Goal: Communication & Community: Answer question/provide support

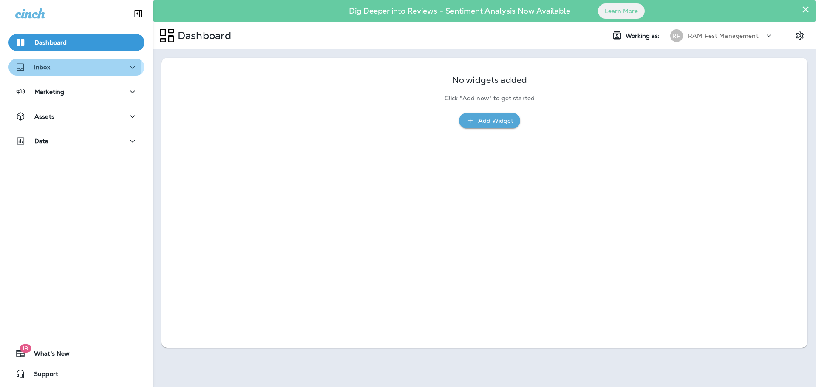
click at [62, 68] on div "Inbox" at bounding box center [76, 67] width 122 height 11
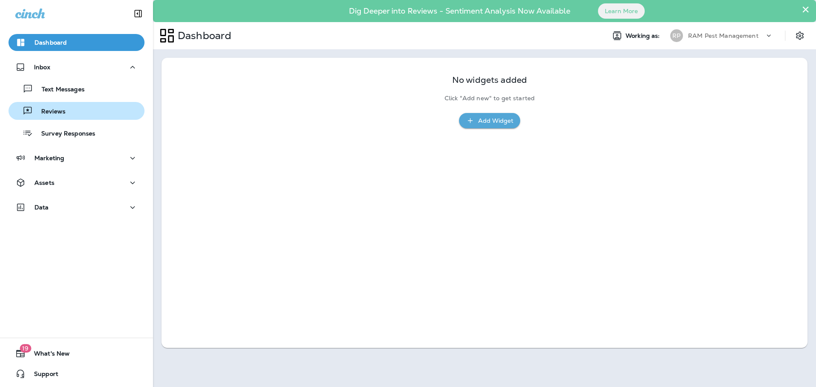
click at [70, 113] on div "Reviews" at bounding box center [76, 111] width 129 height 13
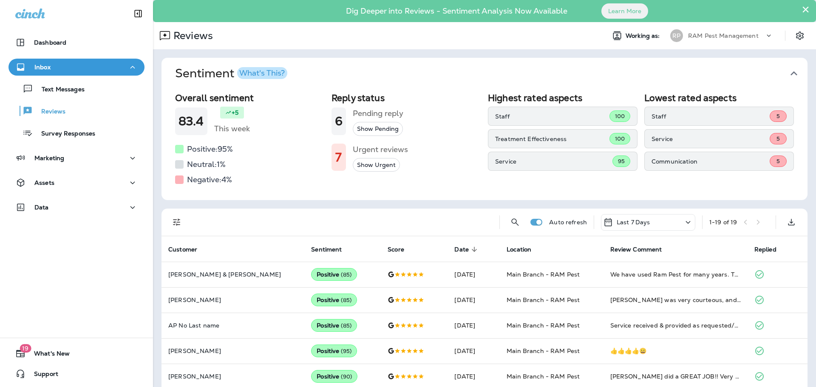
click at [368, 165] on button "Show Urgent" at bounding box center [376, 165] width 47 height 14
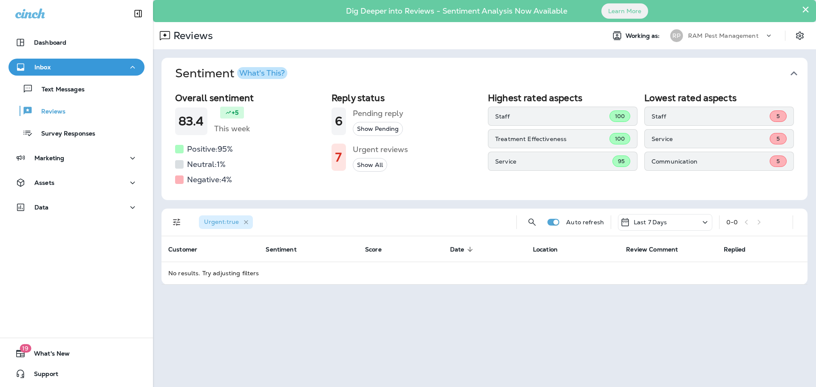
click at [246, 223] on icon "button" at bounding box center [246, 222] width 7 height 7
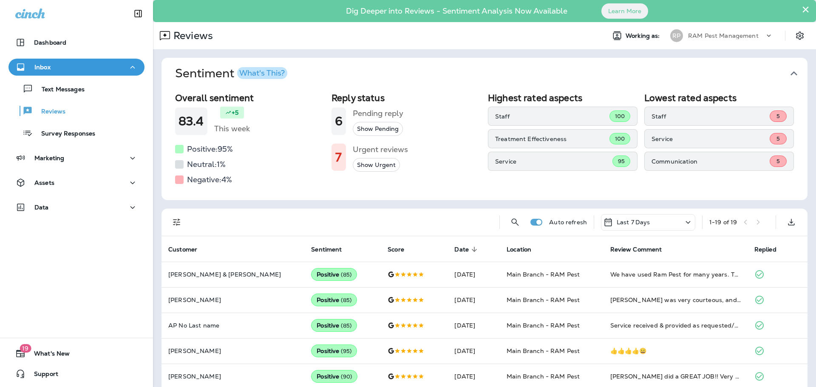
click at [666, 223] on div "Last 7 Days" at bounding box center [648, 222] width 94 height 17
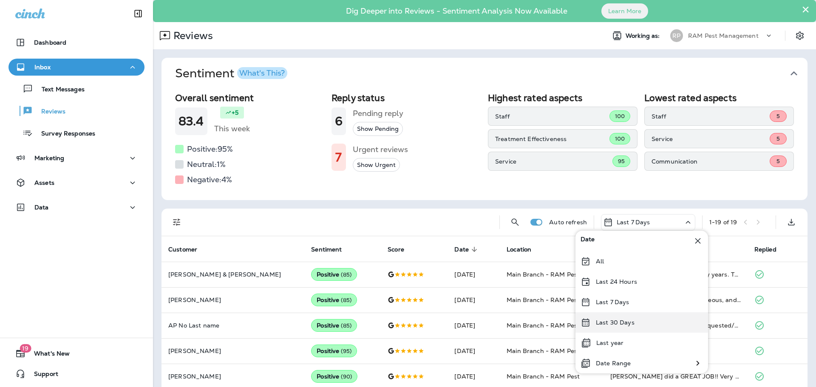
click at [642, 324] on div "Last 30 Days" at bounding box center [642, 322] width 133 height 20
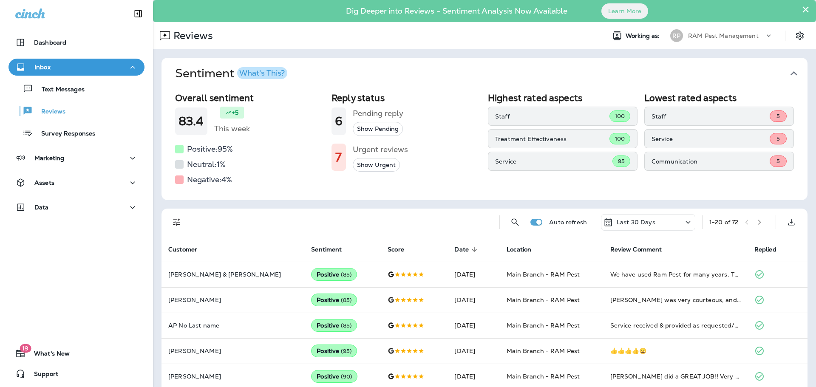
click at [757, 223] on icon "button" at bounding box center [760, 222] width 6 height 6
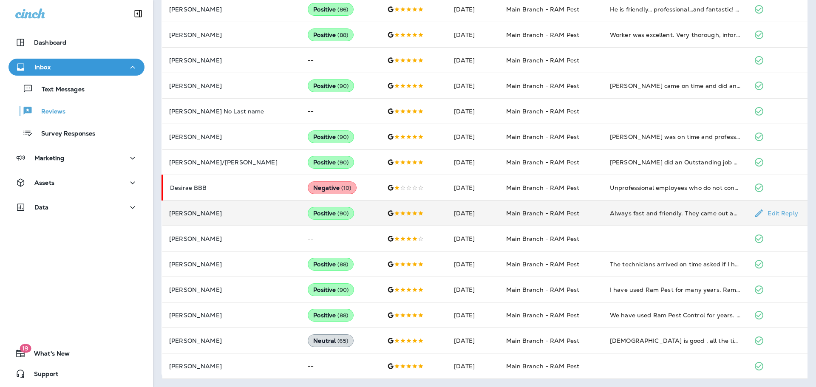
scroll to position [393, 0]
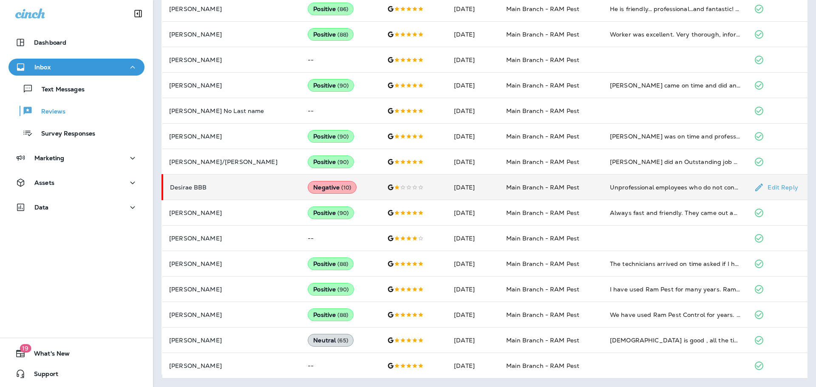
click at [580, 189] on td "Main Branch - RAM Pest" at bounding box center [552, 188] width 104 height 26
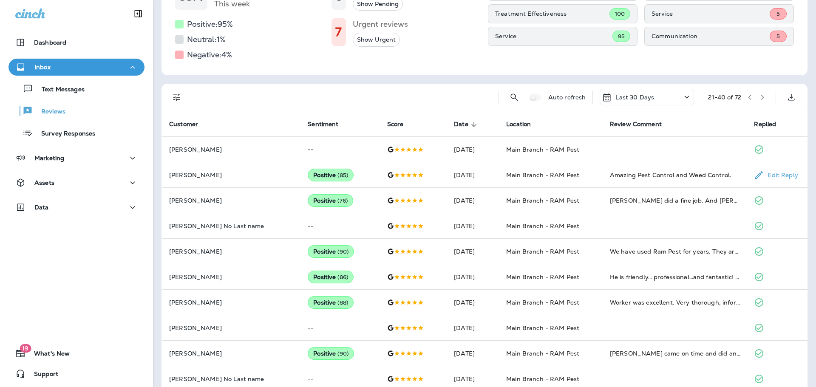
scroll to position [0, 0]
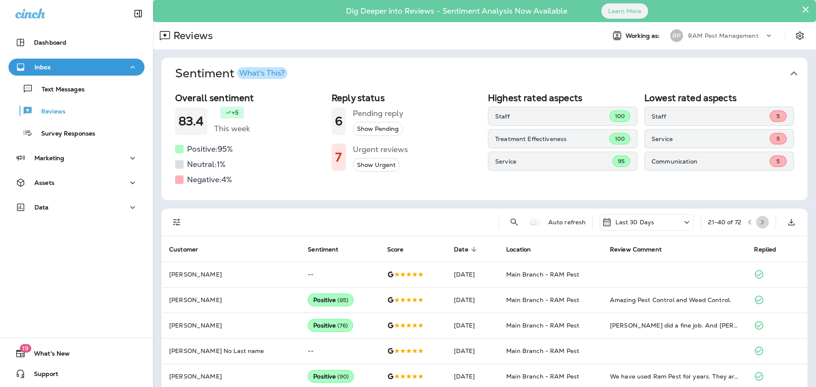
click at [760, 221] on icon "button" at bounding box center [763, 222] width 6 height 6
click at [760, 224] on icon "button" at bounding box center [763, 222] width 6 height 6
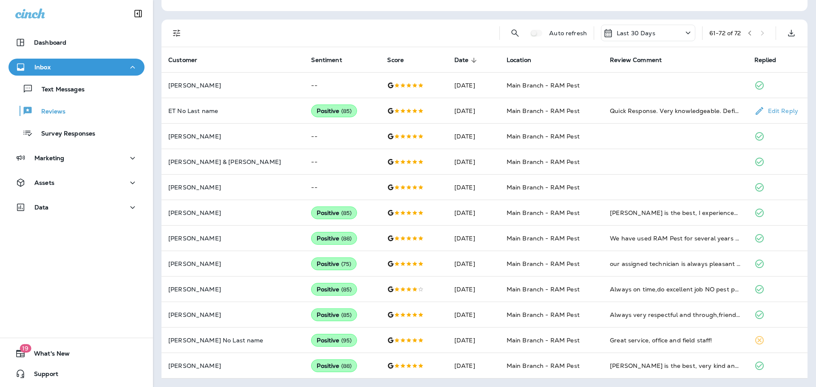
scroll to position [146, 0]
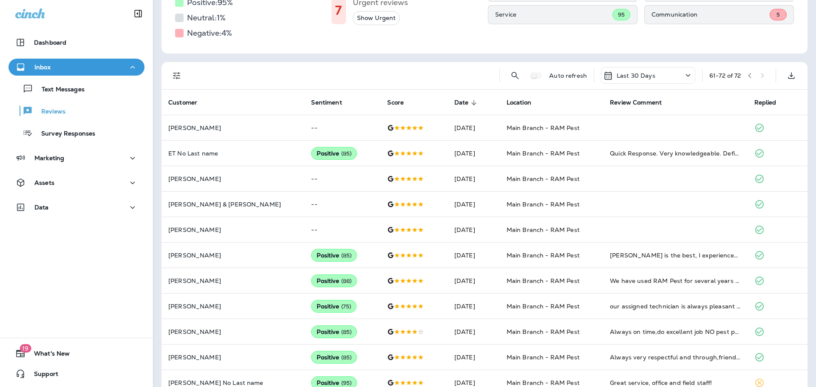
click at [759, 77] on div "61 - 72 of 72" at bounding box center [740, 75] width 60 height 13
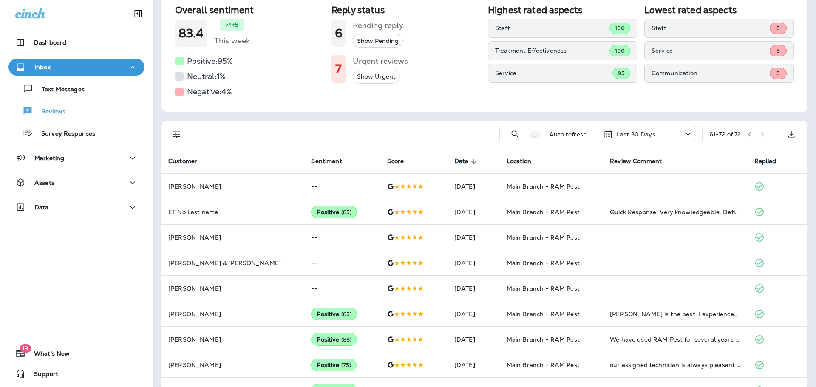
scroll to position [0, 0]
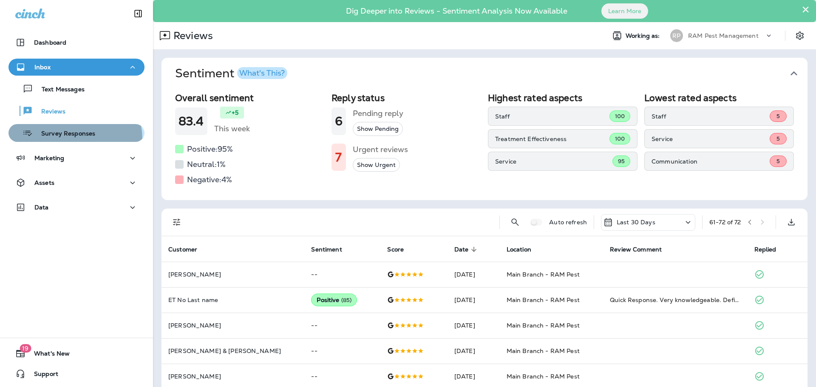
click at [67, 139] on button "Survey Responses" at bounding box center [77, 133] width 136 height 18
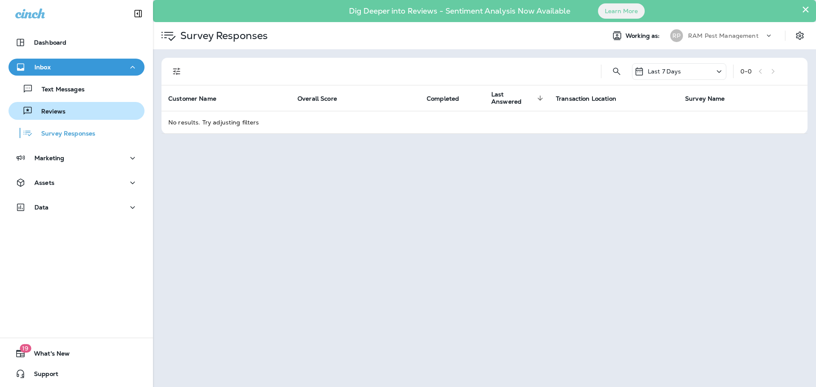
click at [71, 117] on button "Reviews" at bounding box center [77, 111] width 136 height 18
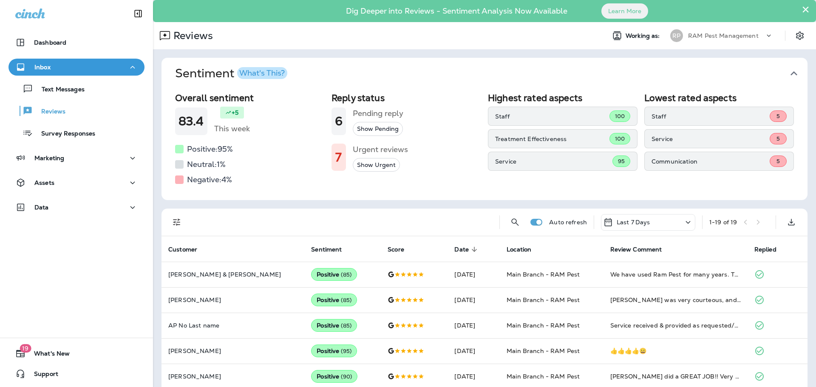
click at [383, 165] on button "Show Urgent" at bounding box center [376, 165] width 47 height 14
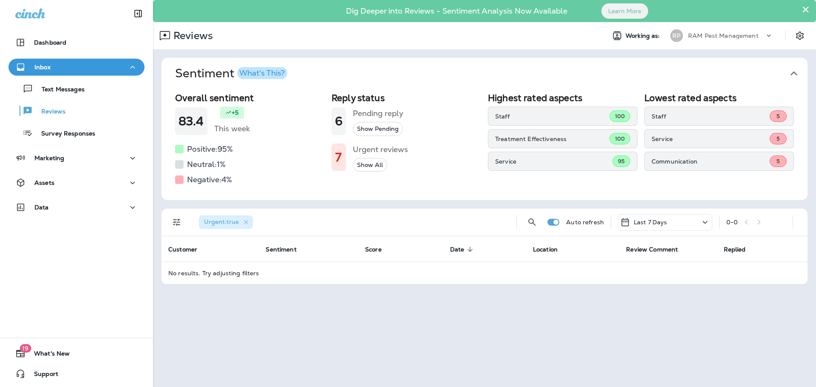
click at [694, 222] on div "Last 7 Days" at bounding box center [665, 222] width 94 height 17
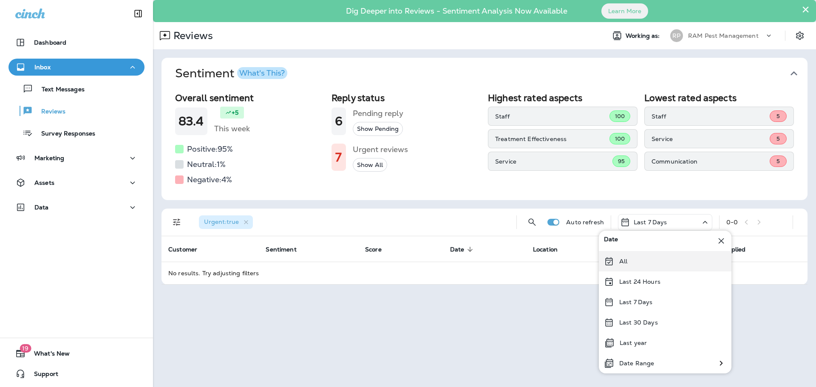
click at [636, 262] on div "All" at bounding box center [665, 261] width 133 height 20
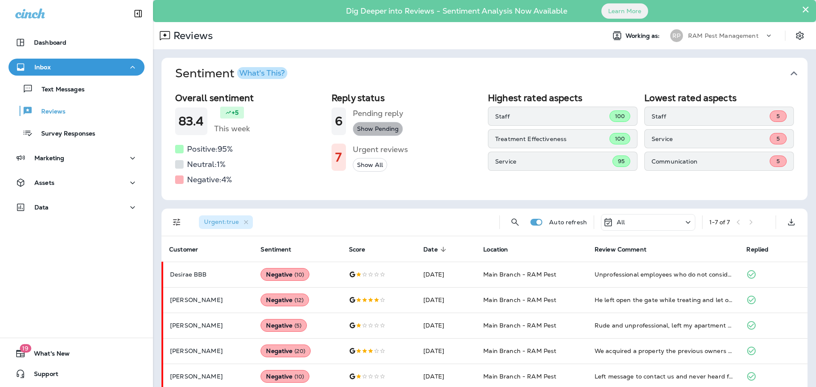
click at [386, 129] on button "Show Pending" at bounding box center [378, 129] width 50 height 14
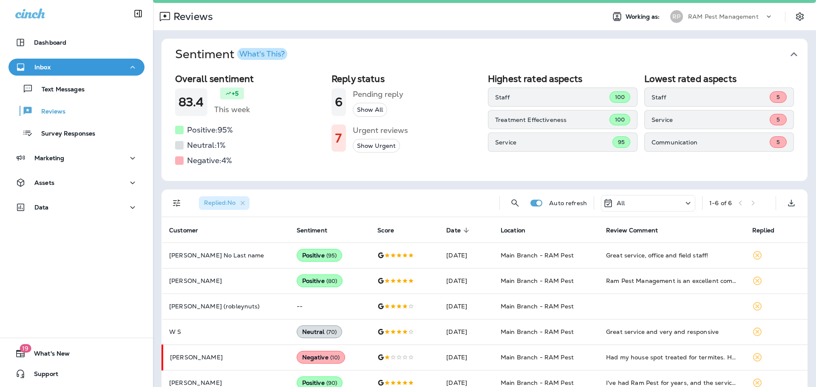
scroll to position [37, 0]
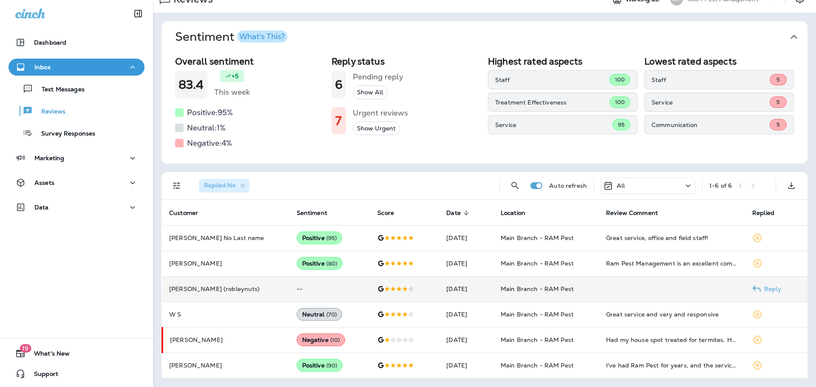
click at [577, 288] on td "Main Branch - RAM Pest" at bounding box center [546, 289] width 105 height 26
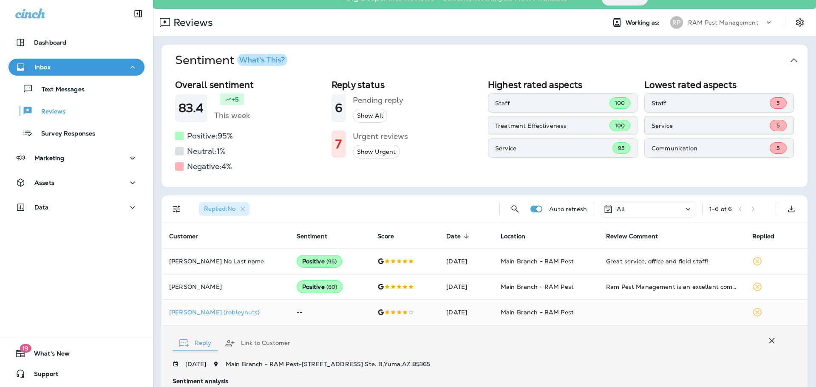
scroll to position [0, 0]
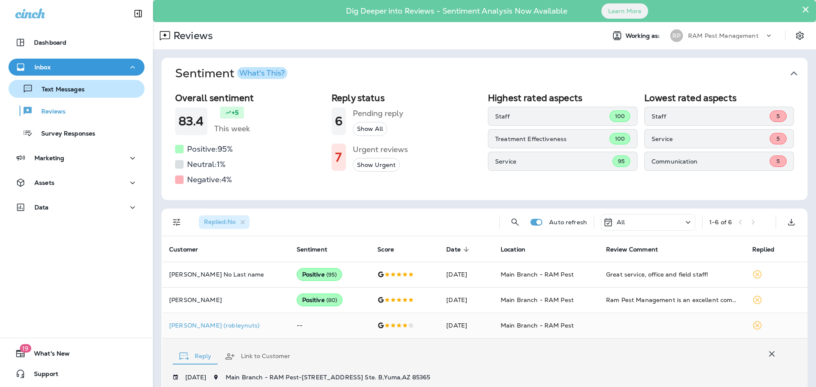
click at [76, 96] on button "Text Messages" at bounding box center [77, 89] width 136 height 18
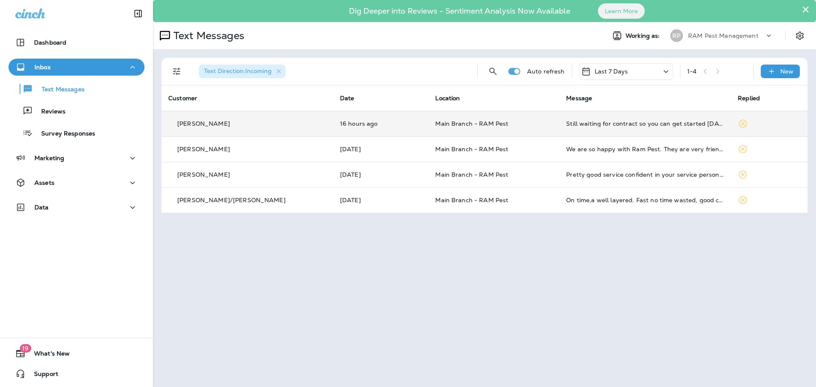
click at [594, 122] on div "Still waiting for contract so you can get started [DATE]" at bounding box center [645, 123] width 158 height 7
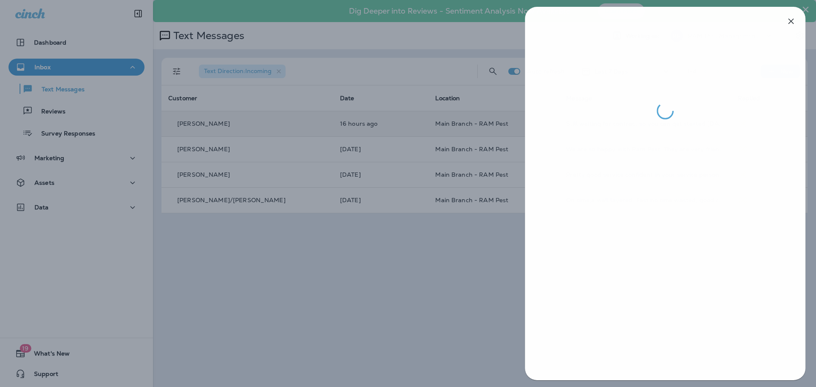
drag, startPoint x: 324, startPoint y: 277, endPoint x: 373, endPoint y: 289, distance: 49.9
click at [324, 278] on div at bounding box center [408, 193] width 816 height 387
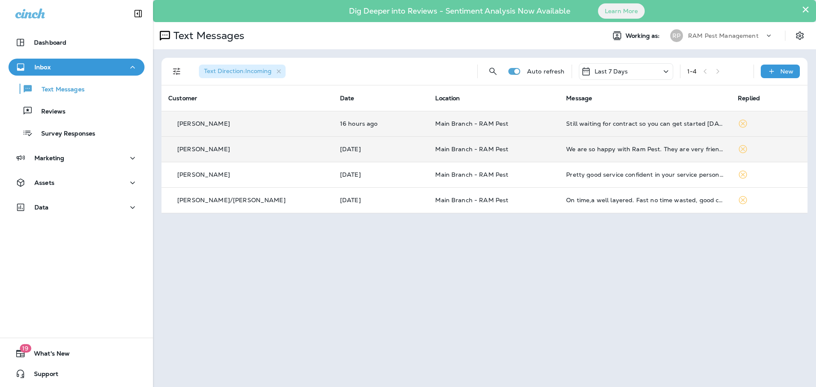
click at [508, 147] on p "Main Branch - RAM Pest" at bounding box center [493, 149] width 117 height 7
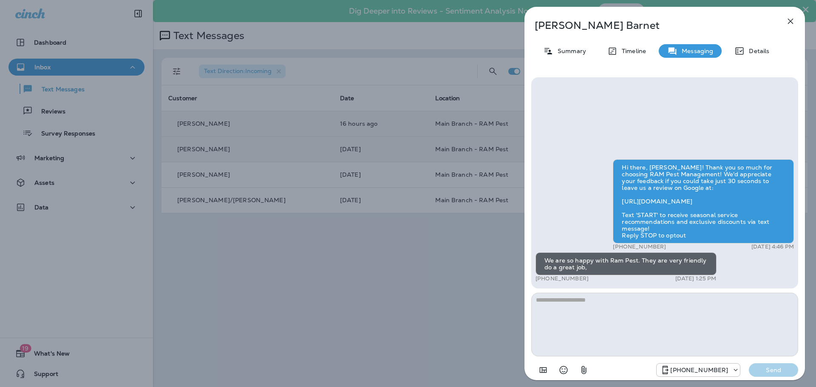
click at [474, 290] on div "[PERSON_NAME] Summary Timeline Messaging Details Hi there, [PERSON_NAME]! Thank…" at bounding box center [408, 193] width 816 height 387
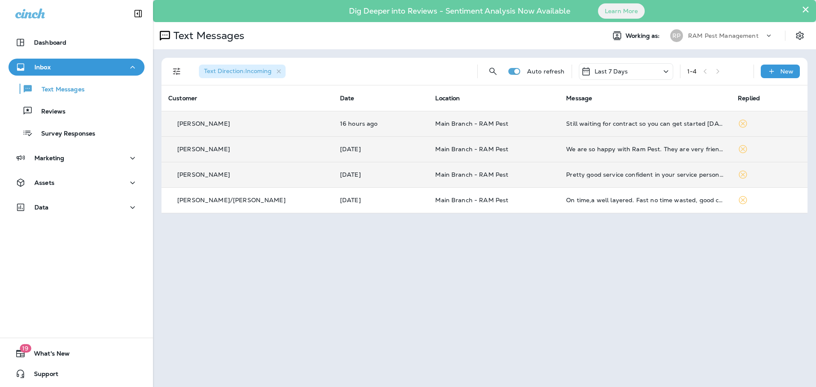
click at [491, 172] on p "Main Branch - RAM Pest" at bounding box center [493, 174] width 117 height 7
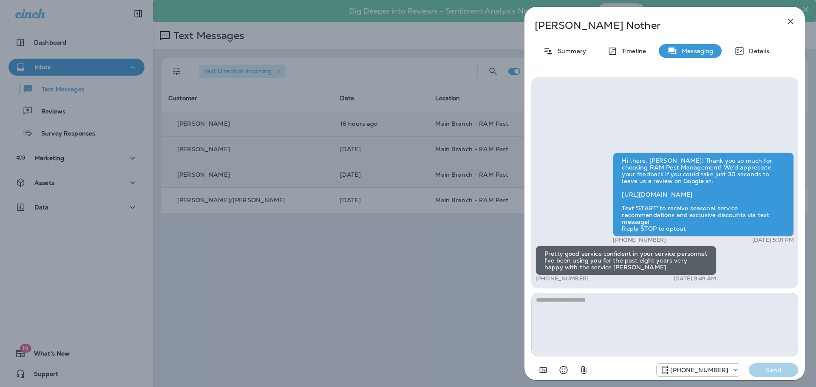
click at [482, 265] on div "[PERSON_NAME] Nother Summary Timeline Messaging Details Hi there, [PERSON_NAME]…" at bounding box center [408, 193] width 816 height 387
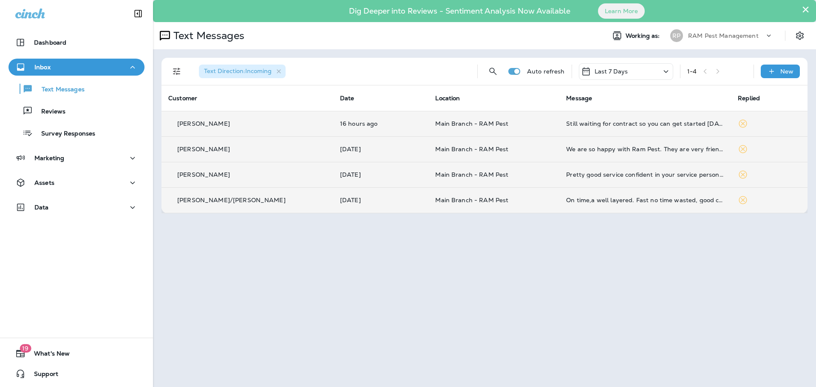
click at [504, 193] on td "Main Branch - RAM Pest" at bounding box center [494, 200] width 131 height 26
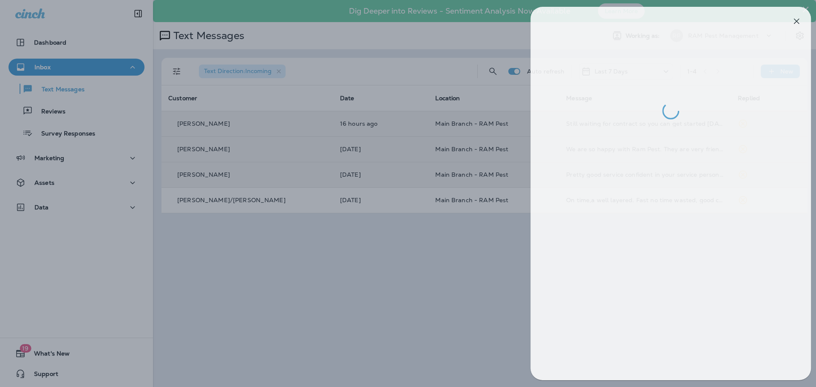
click at [470, 235] on div at bounding box center [414, 193] width 816 height 387
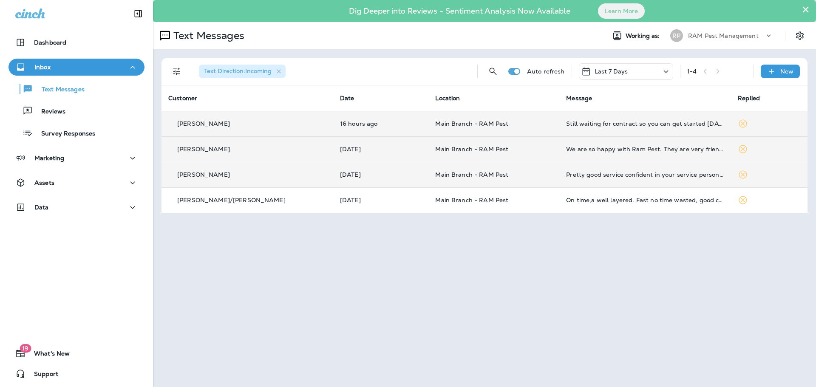
click at [459, 127] on span "Main Branch - RAM Pest" at bounding box center [471, 124] width 73 height 8
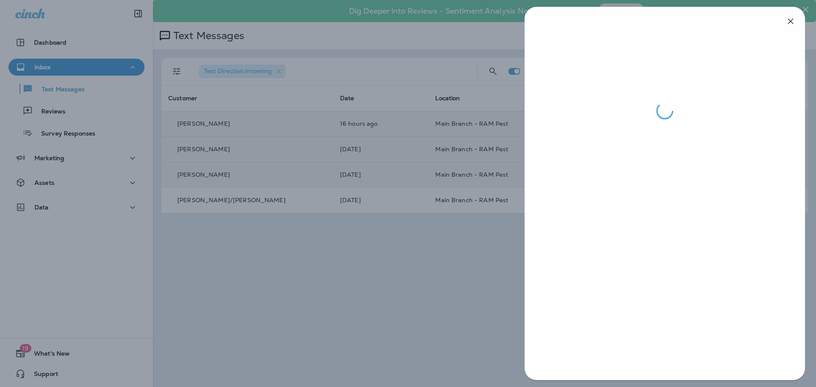
drag, startPoint x: 416, startPoint y: 300, endPoint x: 267, endPoint y: 160, distance: 204.8
click at [416, 299] on div at bounding box center [408, 193] width 816 height 387
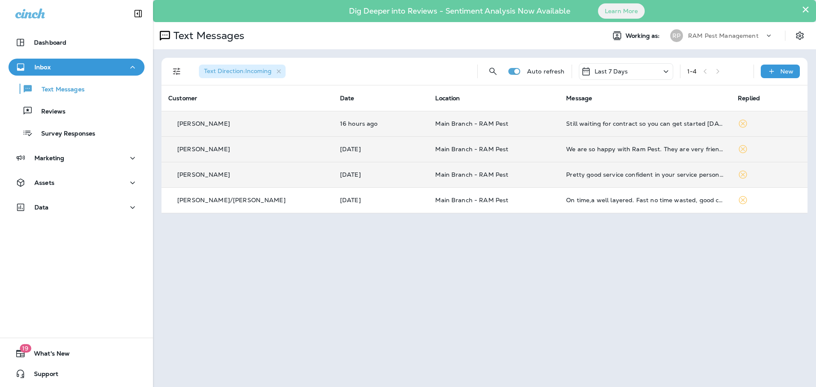
click at [472, 116] on td "Main Branch - RAM Pest" at bounding box center [494, 124] width 131 height 26
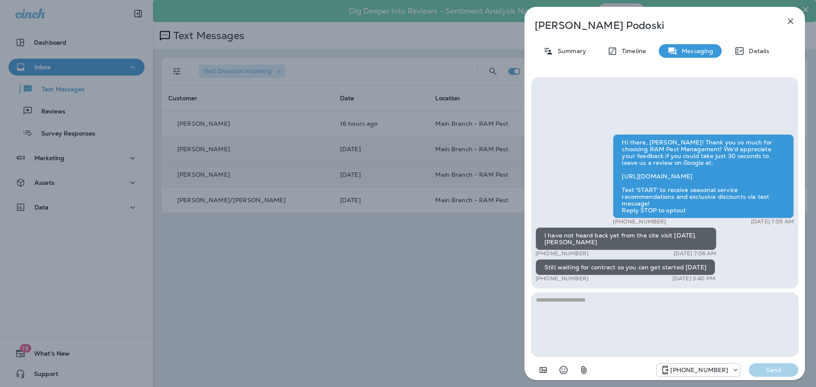
click at [599, 330] on textarea at bounding box center [664, 325] width 267 height 64
click at [680, 320] on textarea "**********" at bounding box center [664, 325] width 267 height 64
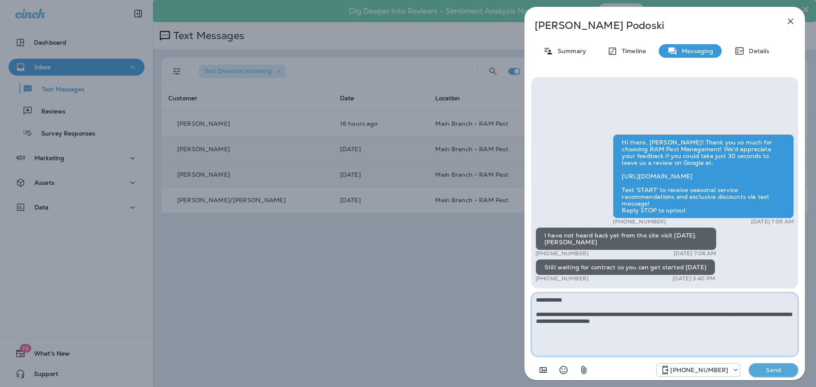
type textarea "**********"
click at [772, 368] on p "Send" at bounding box center [774, 370] width 36 height 8
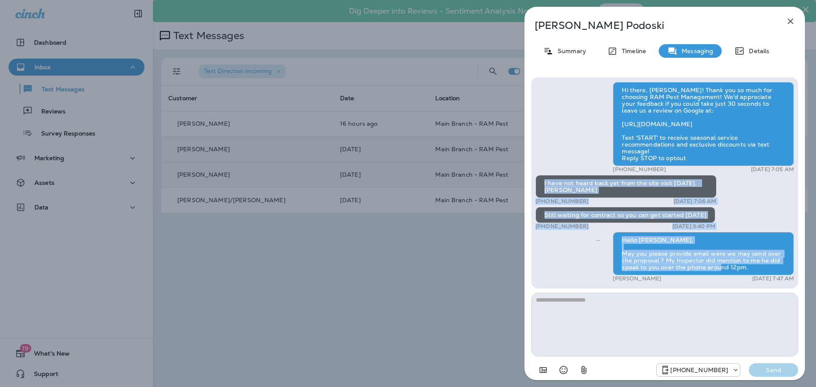
drag, startPoint x: 753, startPoint y: 269, endPoint x: 541, endPoint y: 169, distance: 233.7
click at [541, 169] on div "Hi there, [PERSON_NAME]! Thank you so much for choosing RAM Pest Management! We…" at bounding box center [665, 183] width 258 height 202
copy div "I have not heard back yet from the site visit [DATE]. [PERSON_NAME] +1 (619) 85…"
click at [466, 294] on div "[PERSON_NAME] Summary Timeline Messaging Details Hi there, [PERSON_NAME]! Thank…" at bounding box center [408, 193] width 816 height 387
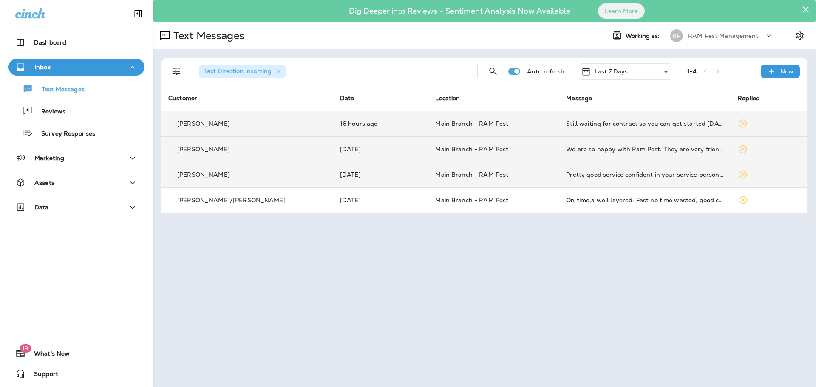
click at [538, 125] on td "Main Branch - RAM Pest" at bounding box center [494, 124] width 131 height 26
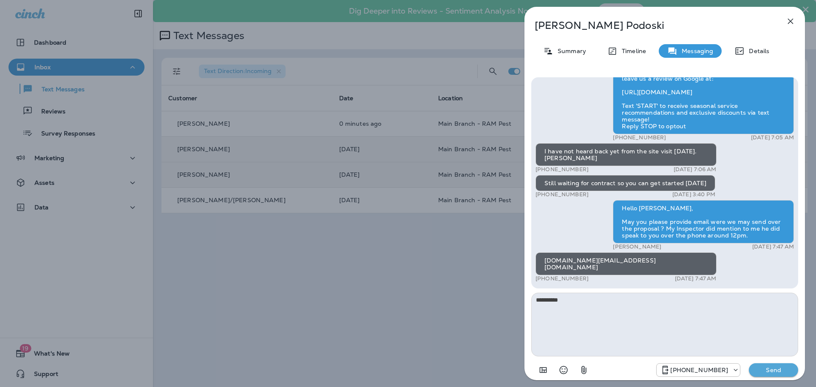
type textarea "*********"
click at [780, 367] on p "Send" at bounding box center [774, 370] width 36 height 8
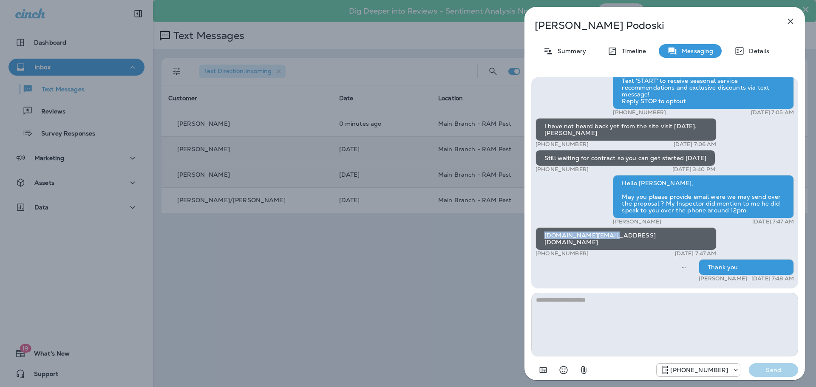
drag, startPoint x: 612, startPoint y: 240, endPoint x: 545, endPoint y: 242, distance: 67.6
click at [545, 242] on div "[DOMAIN_NAME][EMAIL_ADDRESS][DOMAIN_NAME]" at bounding box center [626, 238] width 181 height 23
copy div "[DOMAIN_NAME][EMAIL_ADDRESS][DOMAIN_NAME]"
drag, startPoint x: 759, startPoint y: 273, endPoint x: 533, endPoint y: 236, distance: 228.8
click at [533, 236] on div "Hi there, [PERSON_NAME]! Thank you so much for choosing RAM Pest Management! We…" at bounding box center [664, 182] width 267 height 211
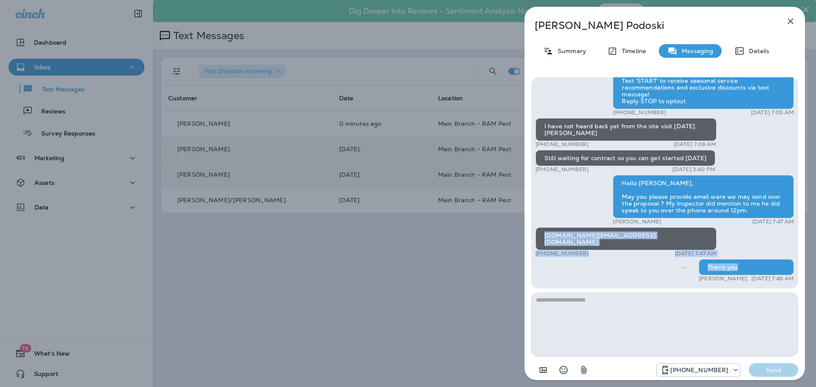
copy div "[DOMAIN_NAME][EMAIL_ADDRESS][DOMAIN_NAME] +1 (619) 857-3105 [DATE] 7:47 AM Than…"
click at [484, 283] on div "[PERSON_NAME] Summary Timeline Messaging Details Hi there, [PERSON_NAME]! Thank…" at bounding box center [408, 193] width 816 height 387
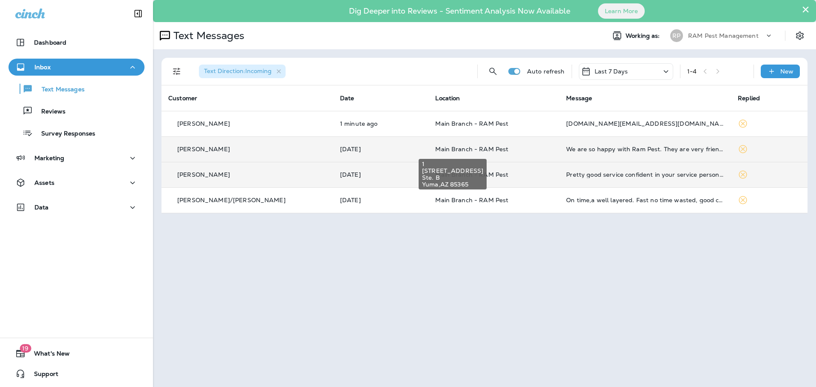
click at [472, 148] on span "Main Branch - RAM Pest" at bounding box center [471, 149] width 73 height 8
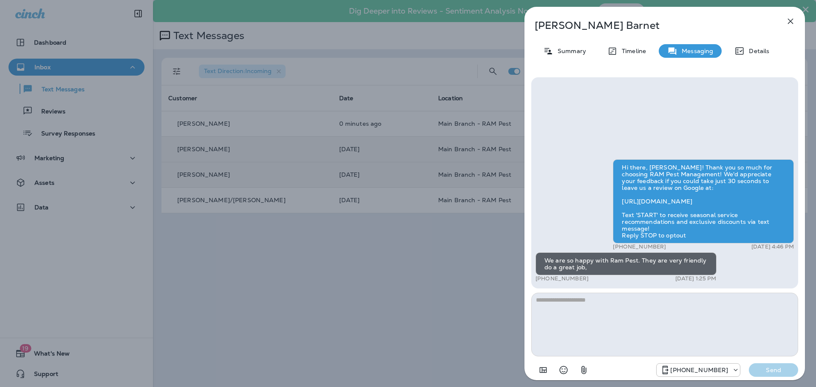
drag, startPoint x: 379, startPoint y: 290, endPoint x: 371, endPoint y: 279, distance: 13.4
click at [378, 290] on div "[PERSON_NAME] Summary Timeline Messaging Details Hi there, [PERSON_NAME]! Thank…" at bounding box center [408, 193] width 816 height 387
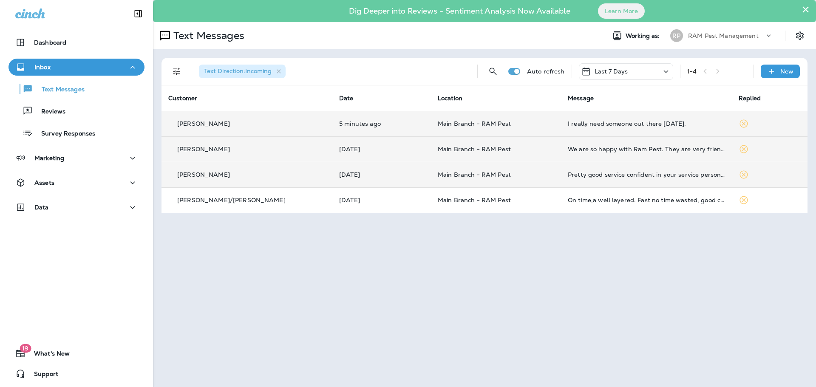
click at [500, 117] on td "Main Branch - RAM Pest" at bounding box center [496, 124] width 130 height 26
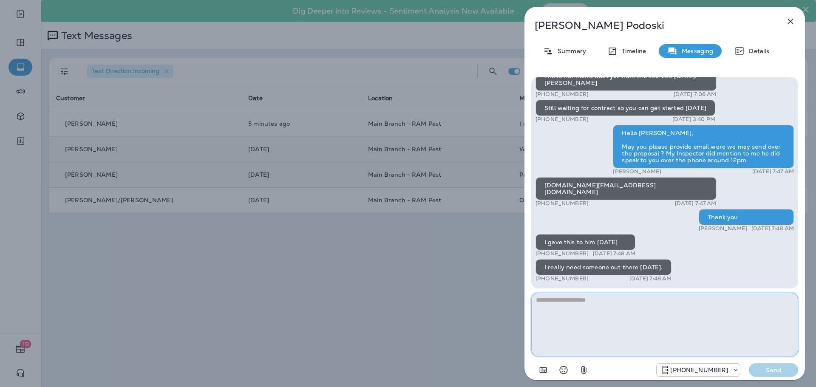
click at [555, 313] on textarea at bounding box center [664, 325] width 267 height 64
click at [638, 321] on textarea at bounding box center [664, 325] width 267 height 64
click at [754, 303] on textarea "**********" at bounding box center [664, 325] width 267 height 64
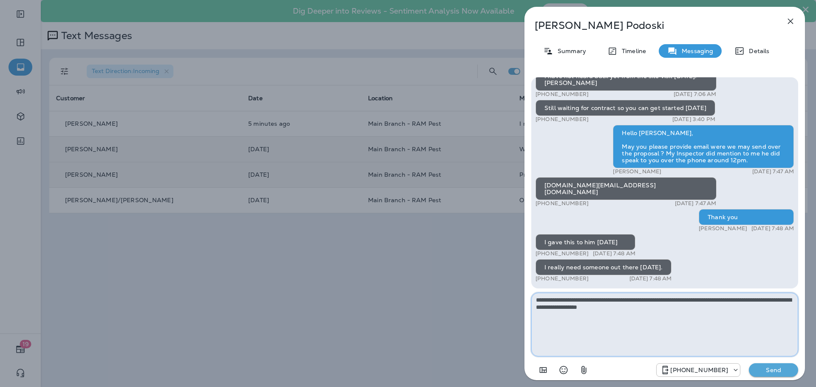
drag, startPoint x: 651, startPoint y: 308, endPoint x: 614, endPoint y: 309, distance: 37.4
click at [614, 309] on textarea "**********" at bounding box center [664, 325] width 267 height 64
click at [678, 308] on textarea "**********" at bounding box center [664, 325] width 267 height 64
drag, startPoint x: 788, startPoint y: 298, endPoint x: 753, endPoint y: 298, distance: 35.3
click at [753, 298] on textarea "**********" at bounding box center [664, 325] width 267 height 64
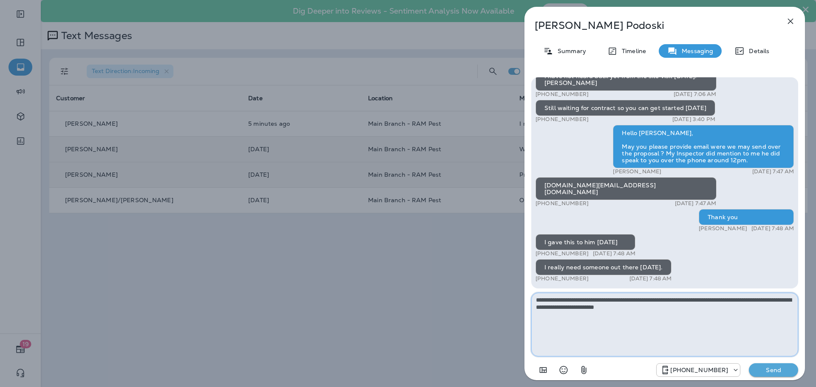
click at [756, 299] on textarea "**********" at bounding box center [664, 325] width 267 height 64
drag, startPoint x: 668, startPoint y: 307, endPoint x: 602, endPoint y: 309, distance: 65.9
click at [602, 309] on textarea "**********" at bounding box center [664, 325] width 267 height 64
type textarea "**********"
click at [759, 369] on p "Send" at bounding box center [774, 370] width 36 height 8
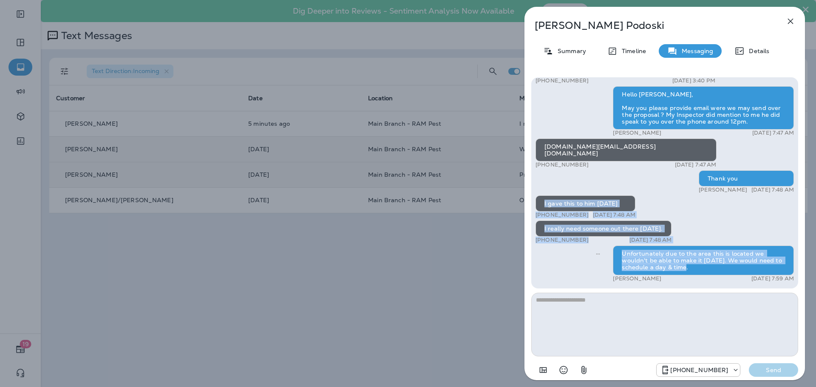
drag, startPoint x: 695, startPoint y: 270, endPoint x: 543, endPoint y: 202, distance: 166.4
click at [543, 202] on div "Hi there, [PERSON_NAME]! Thank you so much for choosing RAM Pest Management! We…" at bounding box center [665, 110] width 258 height 348
copy div "I gave this to him [DATE] +1 (619) 857-3105 [DATE] 7:48 AM I really need someon…"
click at [577, 267] on div "Hi there, [PERSON_NAME]! Thank you so much for choosing RAM Pest Management! We…" at bounding box center [665, 110] width 258 height 348
